Goal: Find contact information

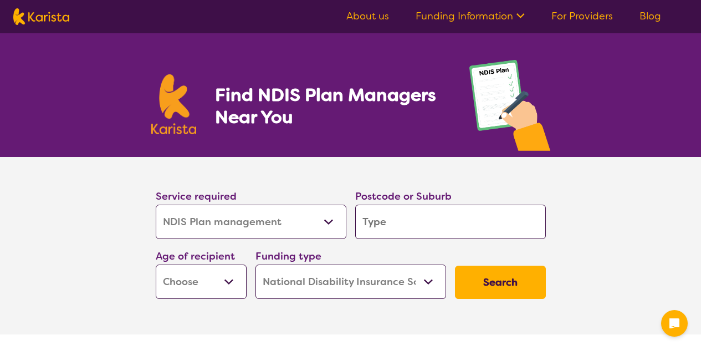
select select "NDIS Plan management"
select select "NDIS"
select select "NDIS Plan management"
select select "NDIS"
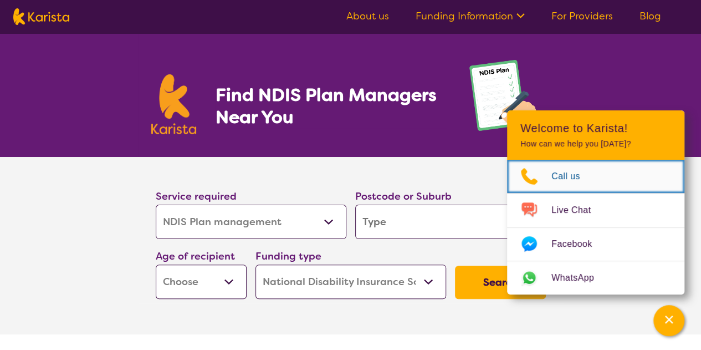
click at [567, 175] on span "Call us" at bounding box center [573, 176] width 42 height 17
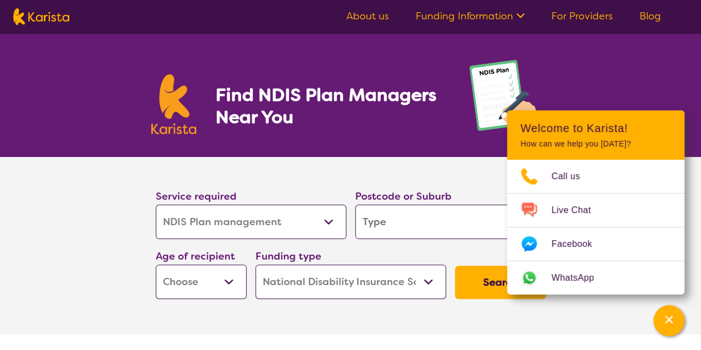
click at [165, 93] on img at bounding box center [173, 104] width 45 height 60
click at [368, 18] on link "About us" at bounding box center [368, 15] width 43 height 13
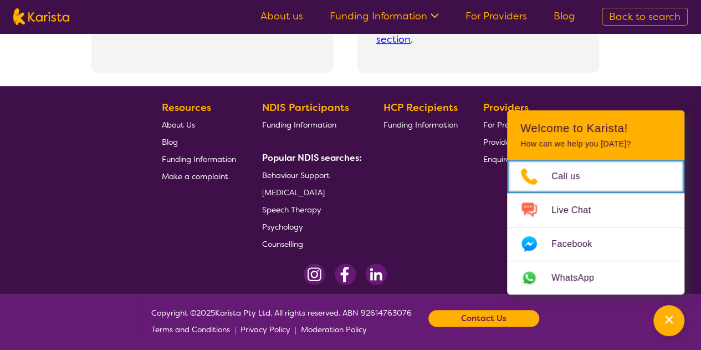
scroll to position [2524, 0]
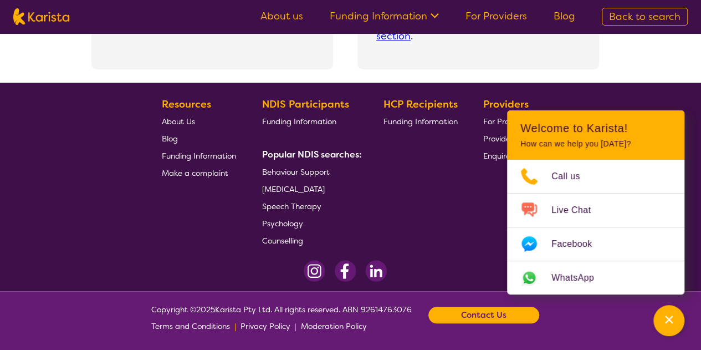
click at [487, 312] on b "Contact Us" at bounding box center [483, 315] width 45 height 17
